Goal: Transaction & Acquisition: Subscribe to service/newsletter

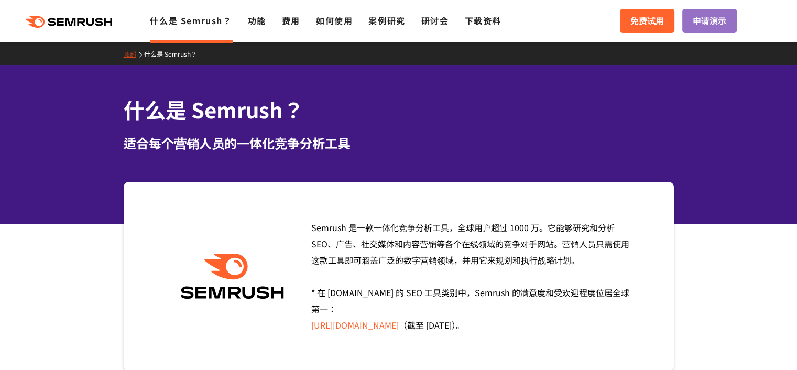
click at [62, 20] on icon ".cls {fill: #FF642D;}" at bounding box center [69, 22] width 118 height 12
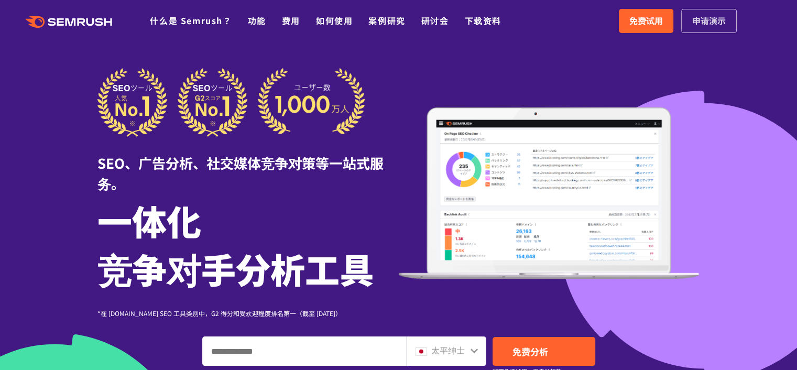
click at [711, 20] on font "申请演示" at bounding box center [709, 20] width 34 height 13
click at [642, 13] on link "免费试用" at bounding box center [646, 21] width 55 height 24
click at [346, 21] on font "如何使用" at bounding box center [334, 20] width 37 height 13
